Goal: Information Seeking & Learning: Check status

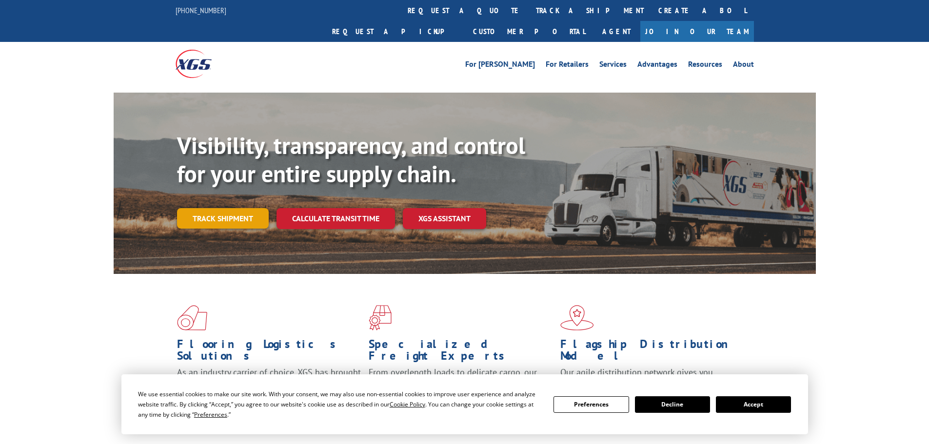
click at [243, 208] on link "Track shipment" at bounding box center [223, 218] width 92 height 20
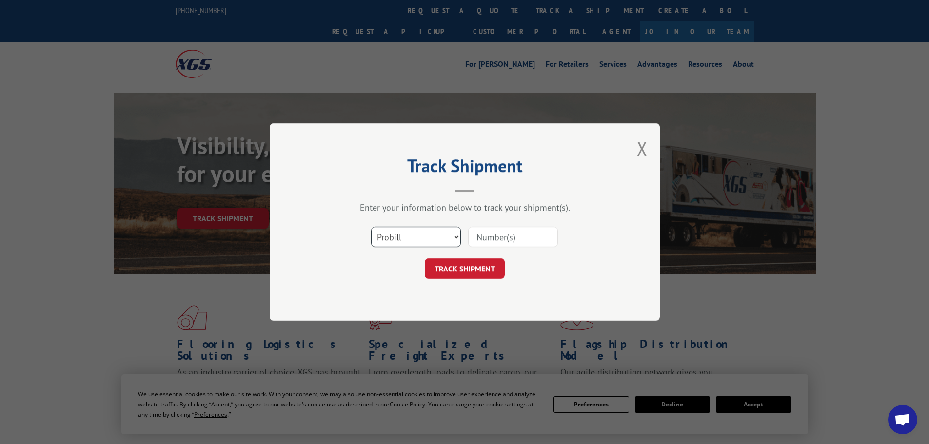
click at [400, 240] on select "Select category... Probill BOL PO" at bounding box center [416, 237] width 90 height 20
select select "bol"
click at [371, 227] on select "Select category... Probill BOL PO" at bounding box center [416, 237] width 90 height 20
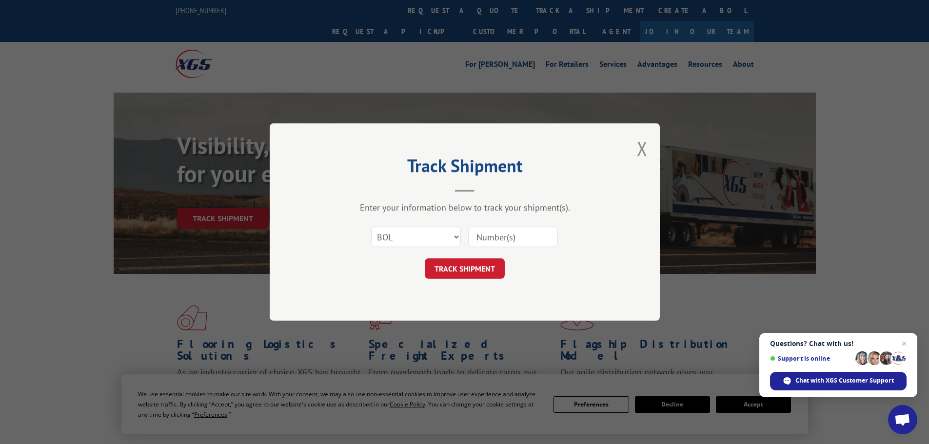
click at [500, 242] on input at bounding box center [513, 237] width 90 height 20
paste input "7056017"
type input "7056017"
click at [486, 271] on button "TRACK SHIPMENT" at bounding box center [465, 268] width 80 height 20
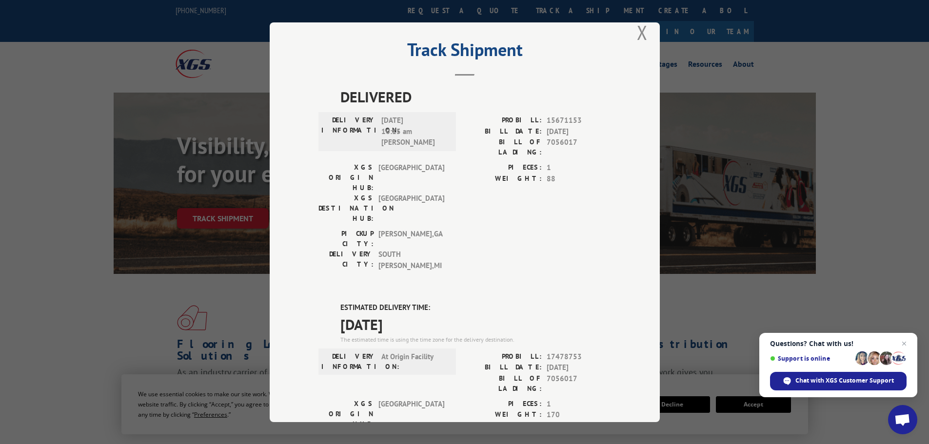
scroll to position [15, 0]
drag, startPoint x: 572, startPoint y: 142, endPoint x: 543, endPoint y: 143, distance: 29.7
click at [546, 143] on span "7056017" at bounding box center [578, 147] width 64 height 20
copy span "7056017"
